Goal: Find contact information: Find contact information

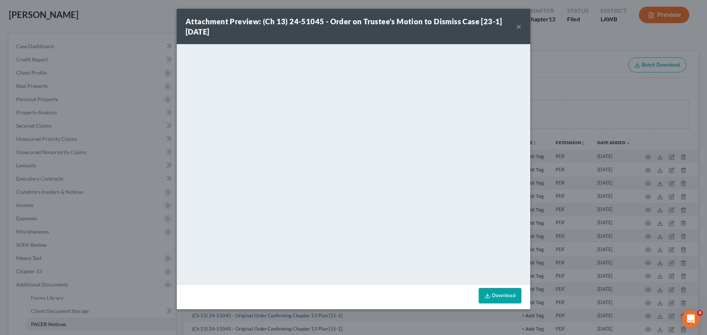
click at [518, 24] on button "×" at bounding box center [518, 26] width 5 height 9
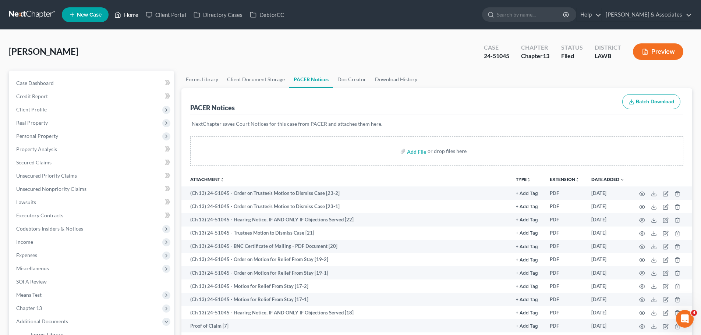
click at [133, 12] on link "Home" at bounding box center [126, 14] width 31 height 13
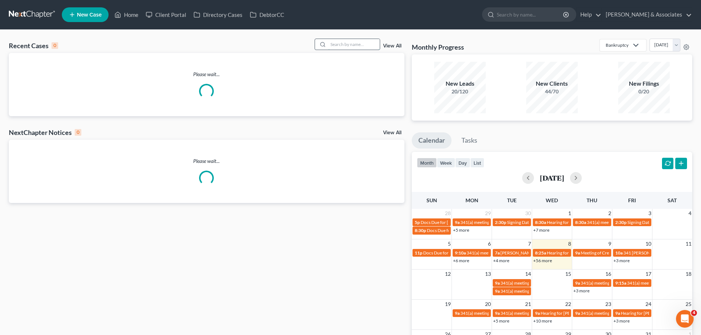
click at [342, 42] on input "search" at bounding box center [354, 44] width 52 height 11
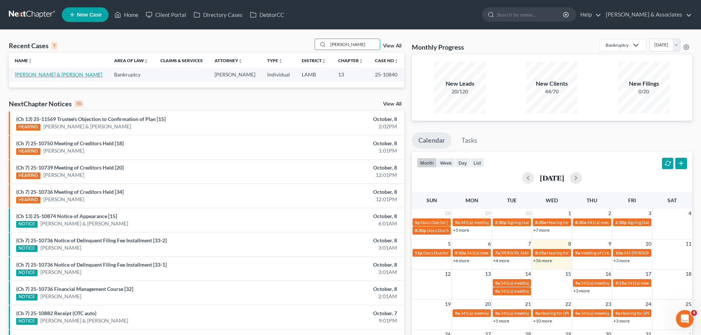
type input "[PERSON_NAME]"
click at [62, 74] on link "[PERSON_NAME] & [PERSON_NAME]" at bounding box center [59, 74] width 88 height 6
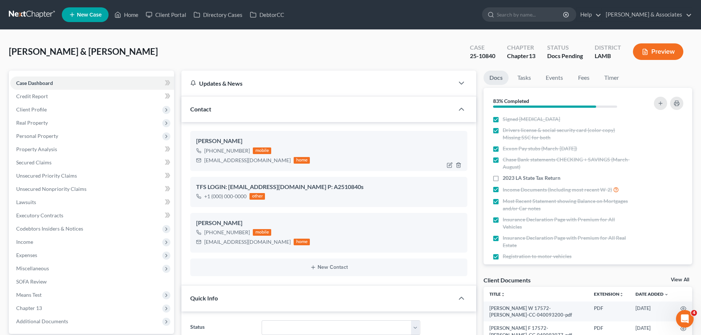
drag, startPoint x: 212, startPoint y: 151, endPoint x: 247, endPoint y: 148, distance: 35.1
click at [247, 148] on div "[PHONE_NUMBER]" at bounding box center [227, 150] width 46 height 7
copy div "[PHONE_NUMBER]"
drag, startPoint x: 212, startPoint y: 233, endPoint x: 249, endPoint y: 230, distance: 37.0
click at [249, 230] on div "[PHONE_NUMBER] mobile" at bounding box center [253, 233] width 114 height 10
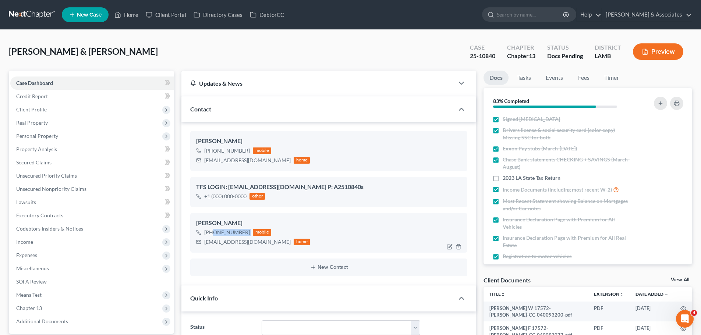
copy div "[PHONE_NUMBER]"
